Goal: Transaction & Acquisition: Book appointment/travel/reservation

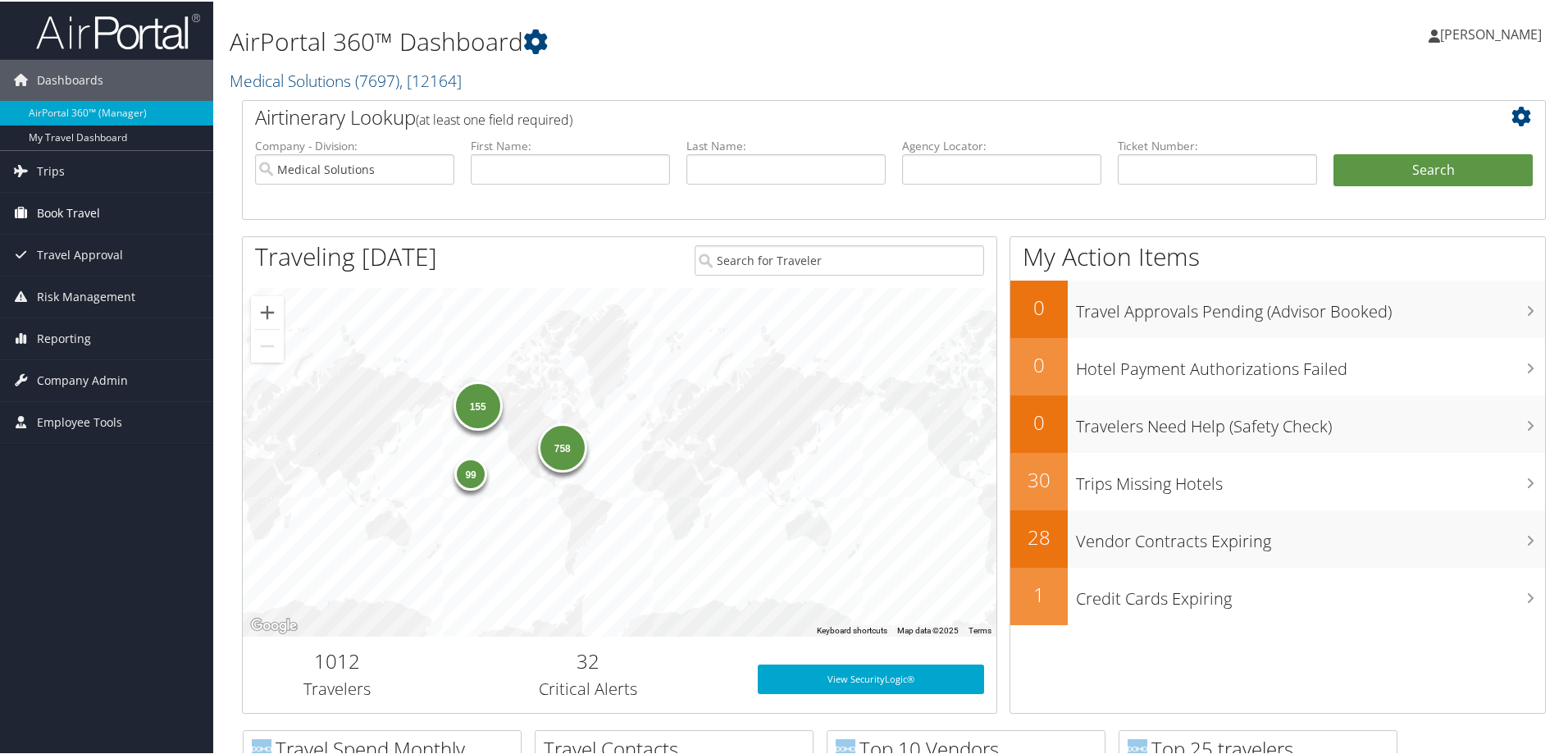
click at [57, 203] on span "Book Travel" at bounding box center [69, 211] width 64 height 41
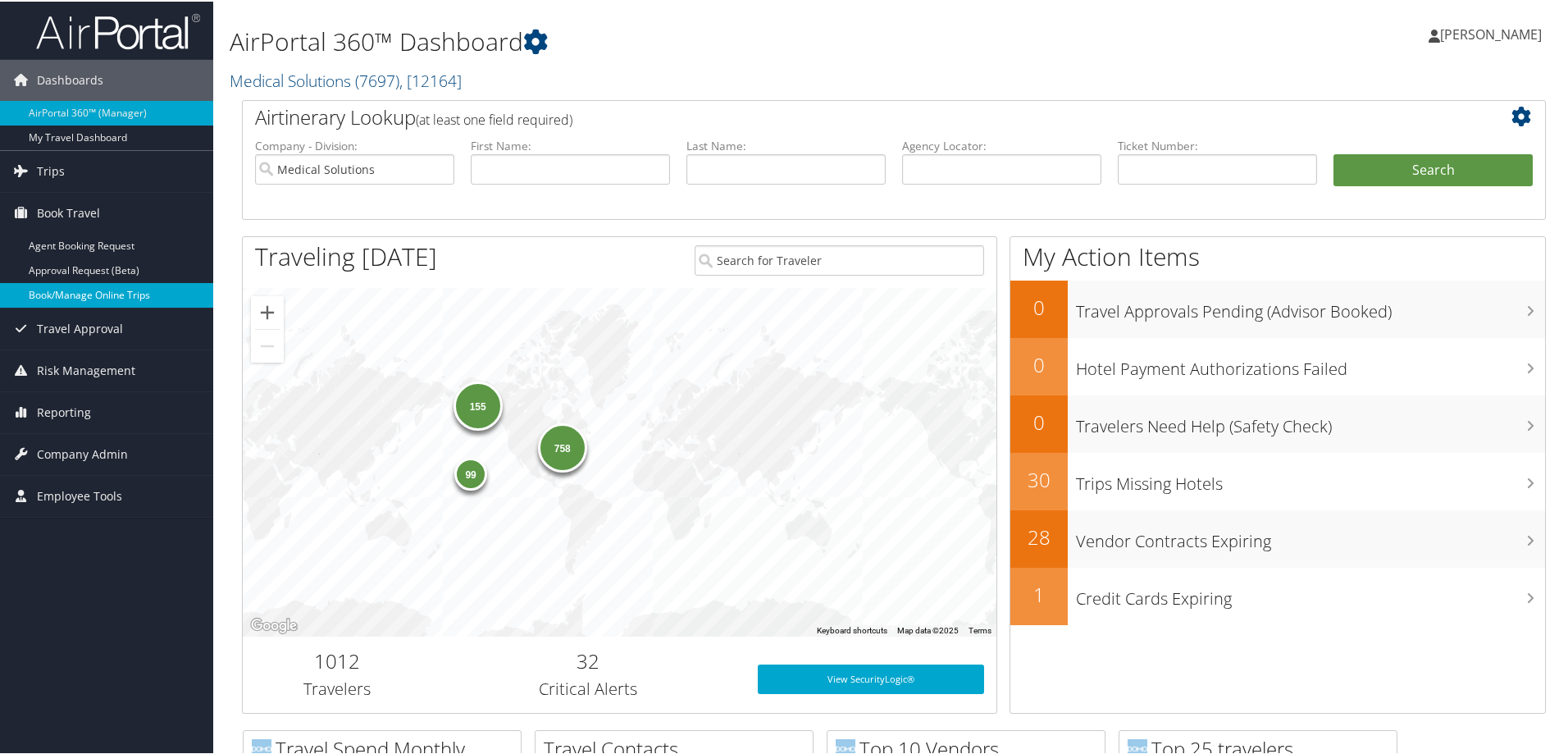
click at [97, 281] on link "Book/Manage Online Trips" at bounding box center [106, 293] width 214 height 25
